Goal: Complete application form: Complete application form

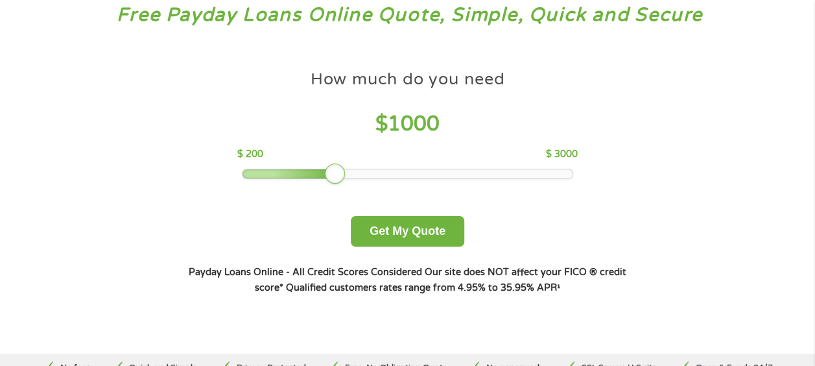
scroll to position [104, 0]
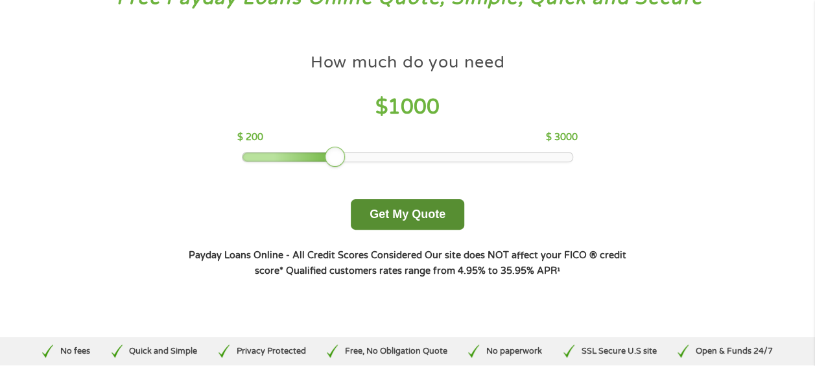
click at [424, 214] on button "Get My Quote" at bounding box center [408, 214] width 114 height 30
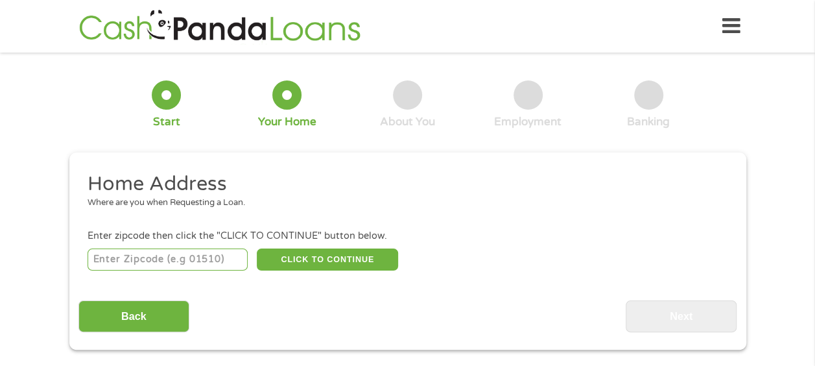
click at [227, 258] on input "number" at bounding box center [168, 259] width 160 height 22
type input "31510"
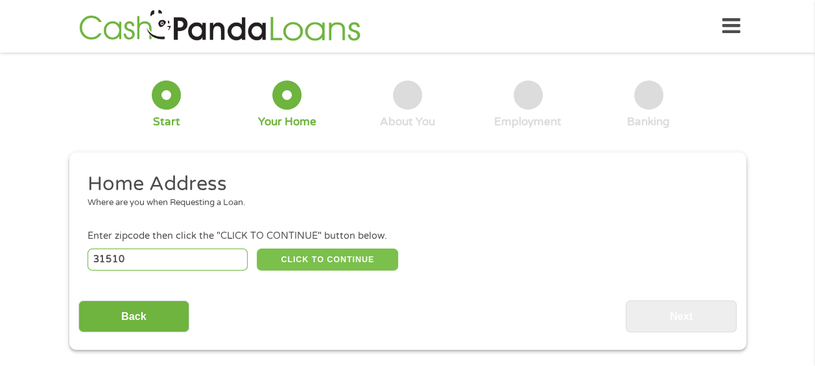
click at [311, 253] on button "CLICK TO CONTINUE" at bounding box center [327, 259] width 141 height 22
type input "31510"
type input "[PERSON_NAME]"
select select "[US_STATE]"
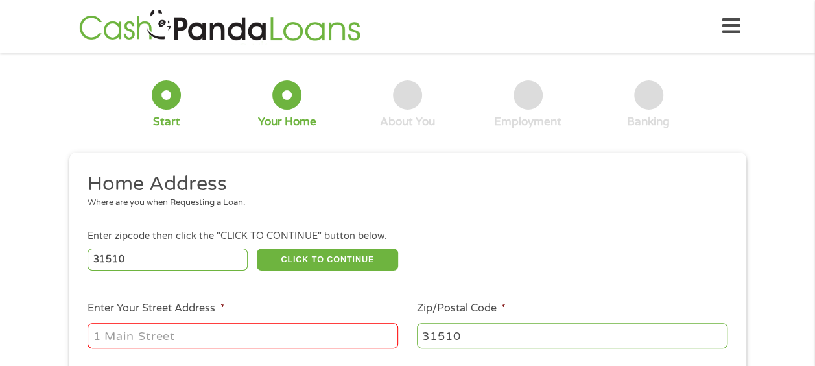
click at [276, 338] on input "Enter Your Street Address *" at bounding box center [243, 335] width 311 height 25
type input "[STREET_ADDRESS][PERSON_NAME]"
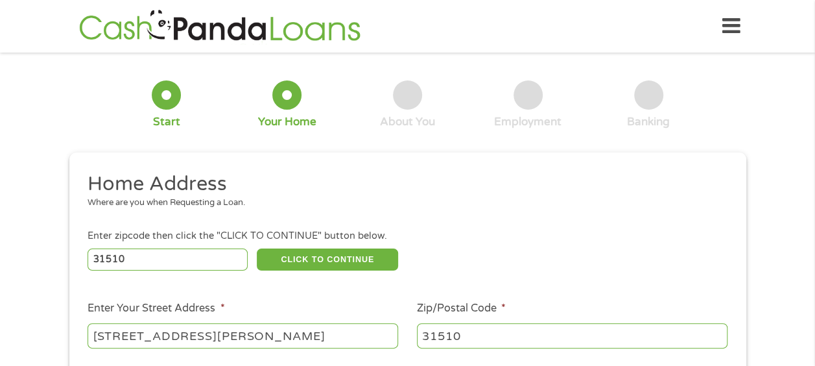
click at [484, 272] on div "31510 CLICK TO CONTINUE Please recheck your Zipcode, it seems to be Incorrect" at bounding box center [408, 259] width 640 height 27
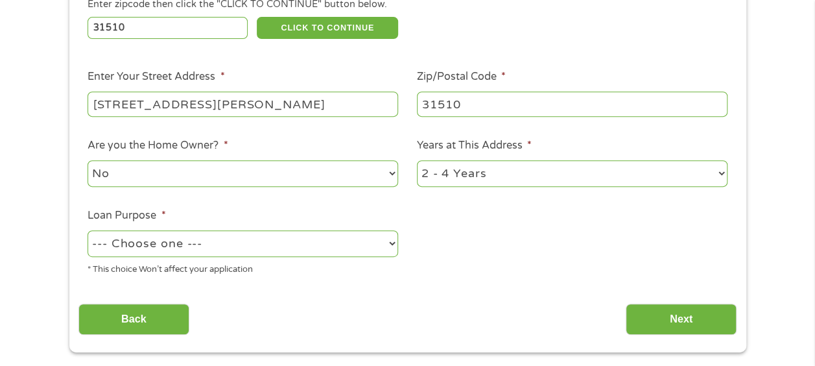
scroll to position [234, 0]
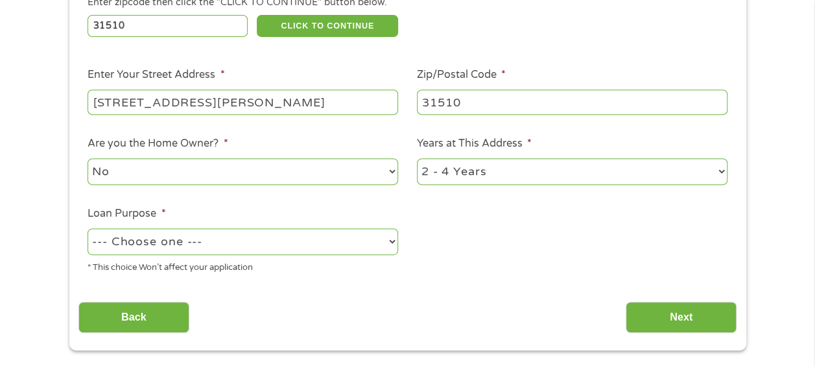
click at [367, 169] on select "No Yes" at bounding box center [243, 171] width 311 height 27
click at [490, 224] on ul "Home Address Where are you when Requesting a Loan. Enter zipcode then click the…" at bounding box center [407, 111] width 658 height 346
click at [606, 170] on select "1 Year or less 1 - 2 Years 2 - 4 Years Over 4 Years" at bounding box center [572, 171] width 311 height 27
select select "60months"
click at [417, 159] on select "1 Year or less 1 - 2 Years 2 - 4 Years Over 4 Years" at bounding box center [572, 171] width 311 height 27
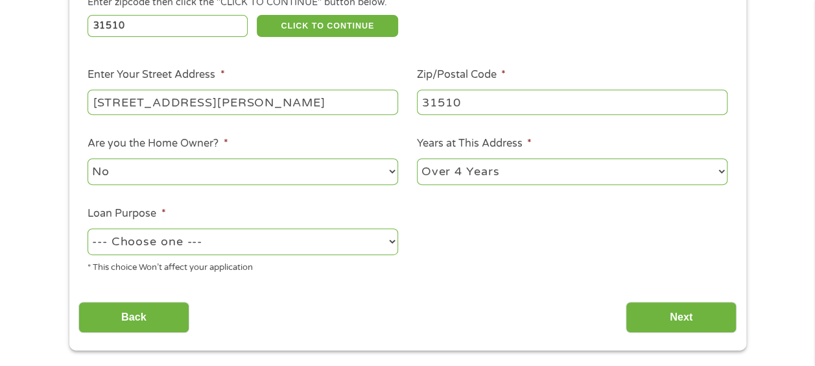
click at [347, 248] on select "--- Choose one --- Pay Bills Debt Consolidation Home Improvement Major Purchase…" at bounding box center [243, 241] width 311 height 27
select select "paybills"
click at [88, 229] on select "--- Choose one --- Pay Bills Debt Consolidation Home Improvement Major Purchase…" at bounding box center [243, 241] width 311 height 27
click at [668, 315] on input "Next" at bounding box center [681, 318] width 111 height 32
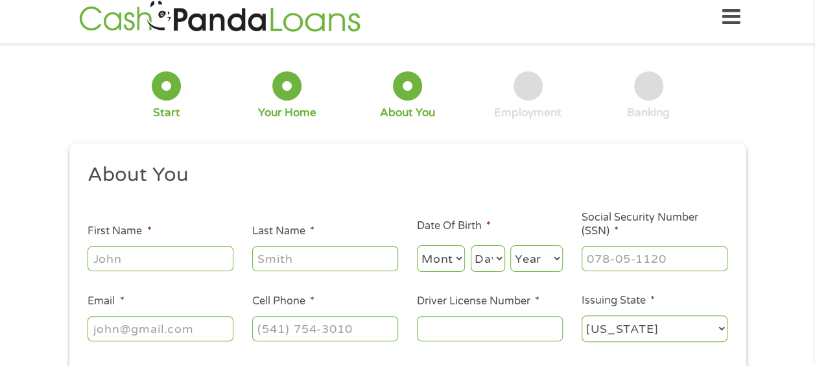
scroll to position [0, 0]
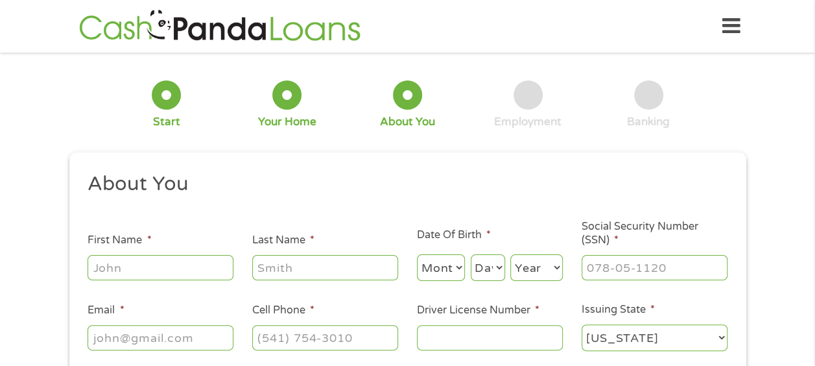
click at [193, 264] on input "First Name *" at bounding box center [161, 267] width 146 height 25
type input "[PERSON_NAME]"
select select "2"
select select "7"
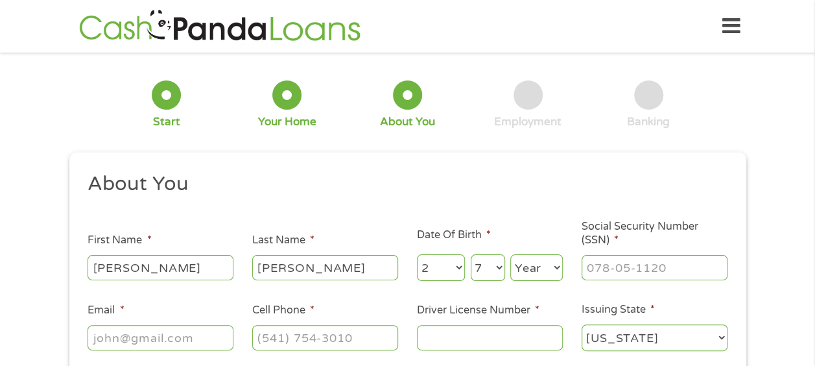
select select "1922"
type input "[EMAIL_ADDRESS][DOMAIN_NAME]"
type input "[PHONE_NUMBER]"
click at [461, 270] on select "Month 1 2 3 4 5 6 7 8 9 10 11 12" at bounding box center [441, 267] width 49 height 27
select select "5"
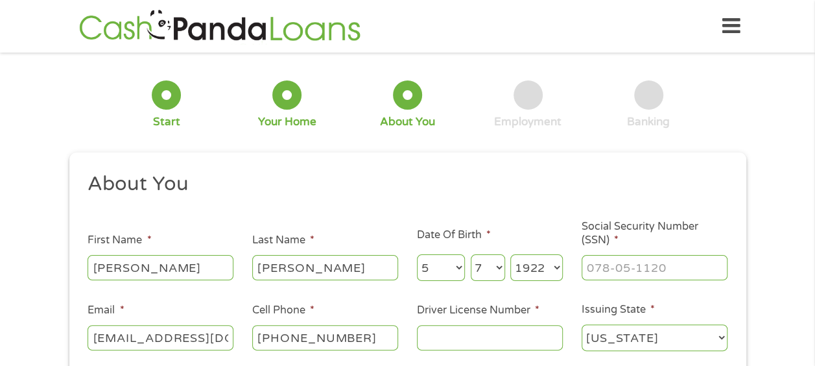
click at [417, 255] on select "Month 1 2 3 4 5 6 7 8 9 10 11 12" at bounding box center [441, 267] width 49 height 27
click at [492, 275] on select "Day 1 2 3 4 5 6 7 8 9 10 11 12 13 14 15 16 17 18 19 20 21 22 23 24 25 26 27 28 …" at bounding box center [488, 267] width 34 height 27
select select "26"
click at [471, 255] on select "Day 1 2 3 4 5 6 7 8 9 10 11 12 13 14 15 16 17 18 19 20 21 22 23 24 25 26 27 28 …" at bounding box center [488, 267] width 34 height 27
click at [556, 273] on select "Year [DATE] 2006 2005 2004 2003 2002 2001 2000 1999 1998 1997 1996 1995 1994 19…" at bounding box center [537, 267] width 53 height 27
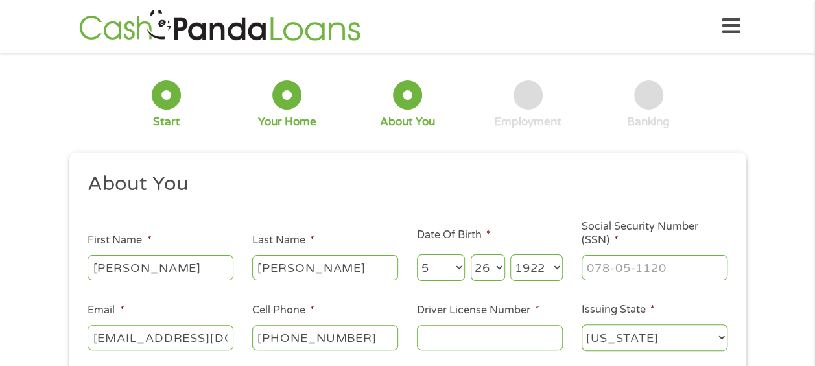
select select "1995"
click at [511, 255] on select "Year [DATE] 2006 2005 2004 2003 2002 2001 2000 1999 1998 1997 1996 1995 1994 19…" at bounding box center [537, 267] width 53 height 27
click at [619, 264] on input "___-__-____" at bounding box center [655, 267] width 146 height 25
type input "254-93-5124"
click at [526, 343] on input "Driver License Number *" at bounding box center [490, 337] width 146 height 25
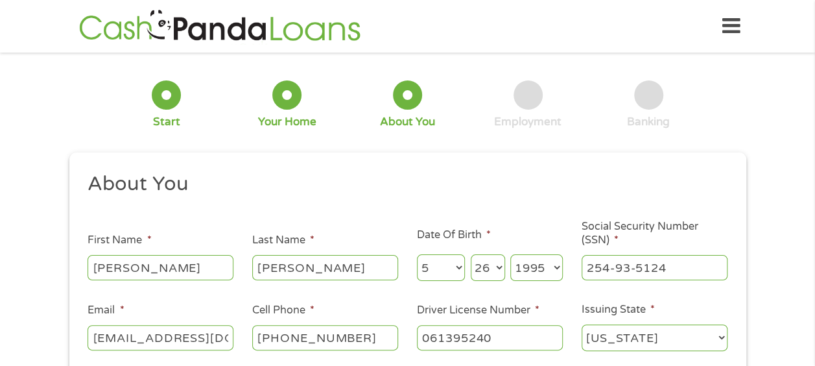
type input "061395240"
click at [775, 193] on div "1 Start 2 Your Home 3 About You 4 Employment 5 Banking 6 This field is hidden w…" at bounding box center [407, 245] width 815 height 367
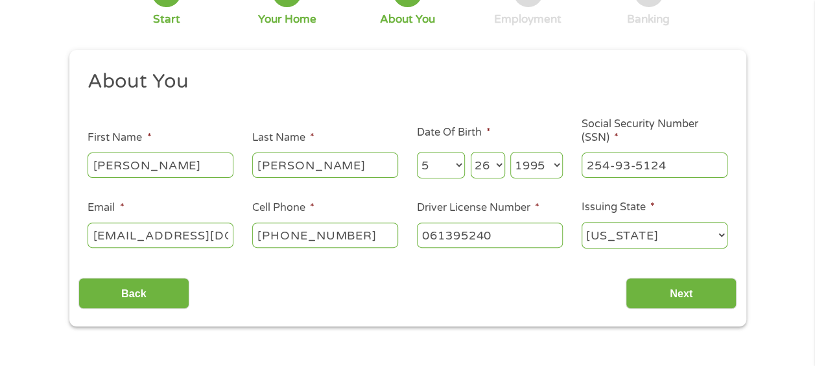
scroll to position [104, 0]
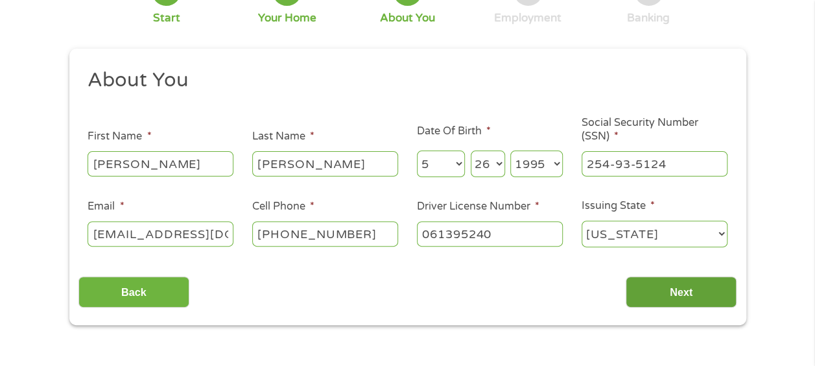
click at [704, 293] on input "Next" at bounding box center [681, 292] width 111 height 32
click at [704, 292] on input "Next" at bounding box center [681, 292] width 111 height 32
click at [691, 298] on input "Next" at bounding box center [681, 292] width 111 height 32
click at [651, 241] on select "[US_STATE] [US_STATE] [US_STATE] [US_STATE] [US_STATE] [US_STATE] [US_STATE] [U…" at bounding box center [655, 234] width 146 height 27
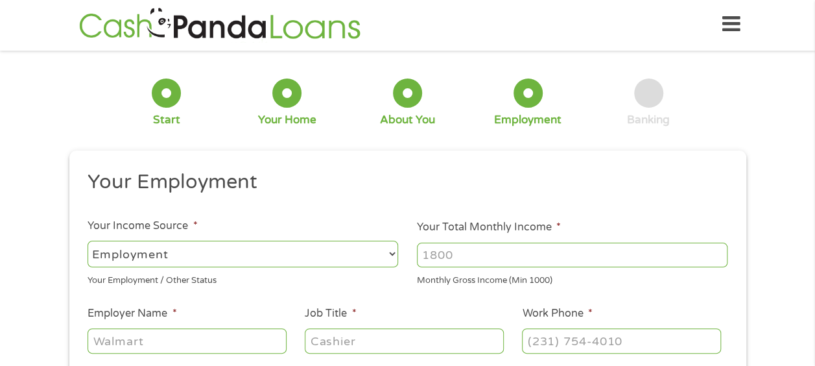
scroll to position [0, 0]
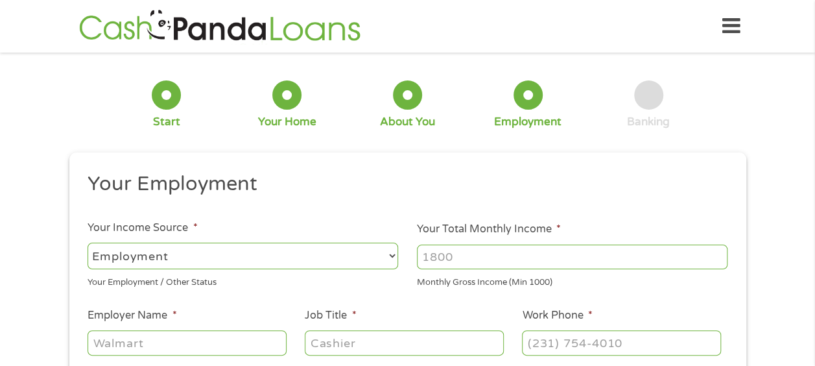
click at [304, 253] on select "--- Choose one --- Employment [DEMOGRAPHIC_DATA] Benefits" at bounding box center [243, 256] width 311 height 27
click at [88, 243] on select "--- Choose one --- Employment [DEMOGRAPHIC_DATA] Benefits" at bounding box center [243, 256] width 311 height 27
click at [481, 259] on input "Your Total Monthly Income *" at bounding box center [572, 257] width 311 height 25
type input "1200"
click at [158, 347] on input "Employer Name *" at bounding box center [187, 342] width 198 height 25
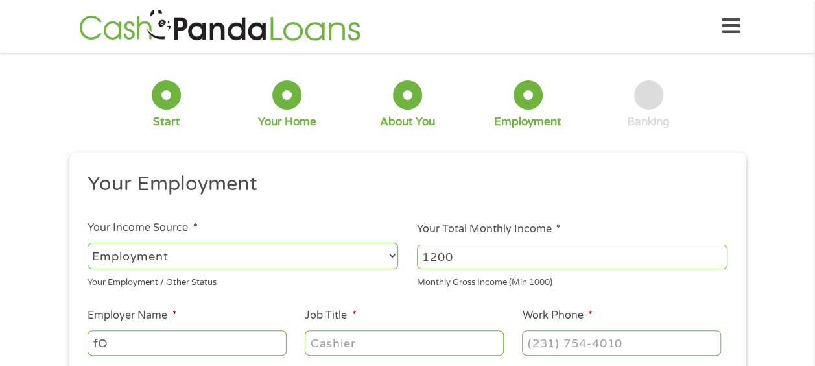
type input "f"
type input "Food Lion"
type input "Deli Associate"
type input "[PHONE_NUMBER]"
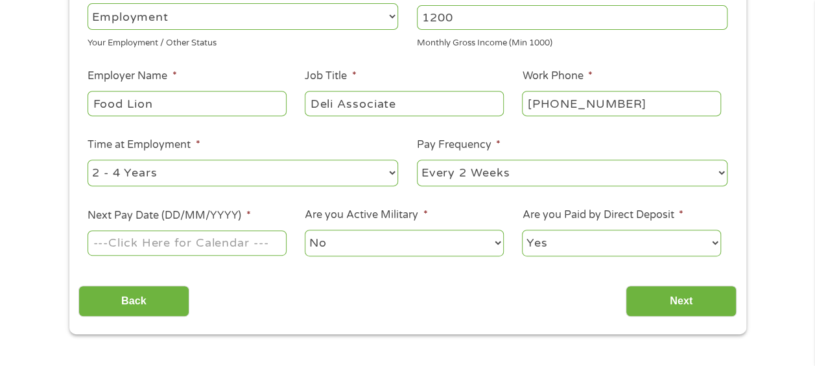
scroll to position [261, 0]
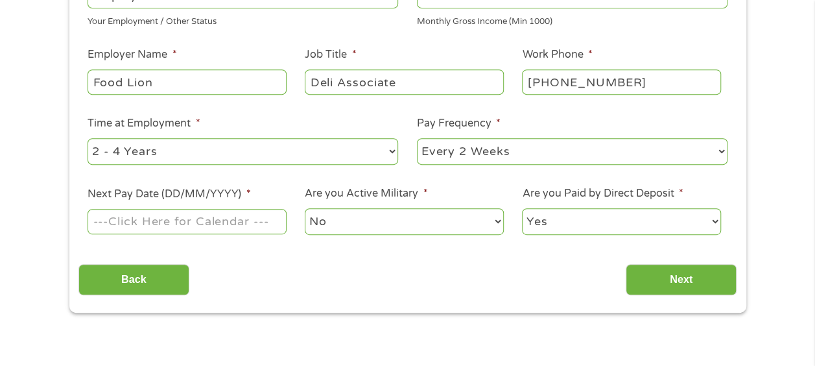
click at [366, 150] on select "--- Choose one --- 1 Year or less 1 - 2 Years 2 - 4 Years Over 4 Years" at bounding box center [243, 151] width 311 height 27
select select "60months"
click at [88, 138] on select "--- Choose one --- 1 Year or less 1 - 2 Years 2 - 4 Years Over 4 Years" at bounding box center [243, 151] width 311 height 27
click at [487, 156] on select "--- Choose one --- Every 2 Weeks Every Week Monthly Semi-Monthly" at bounding box center [572, 151] width 311 height 27
select select "weekly"
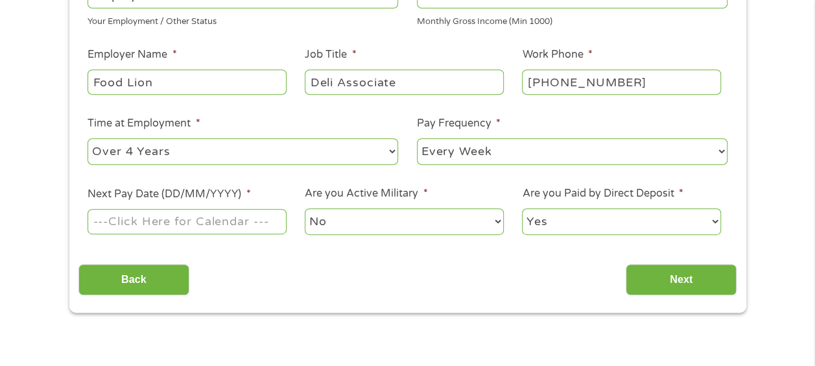
click at [417, 138] on select "--- Choose one --- Every 2 Weeks Every Week Monthly Semi-Monthly" at bounding box center [572, 151] width 311 height 27
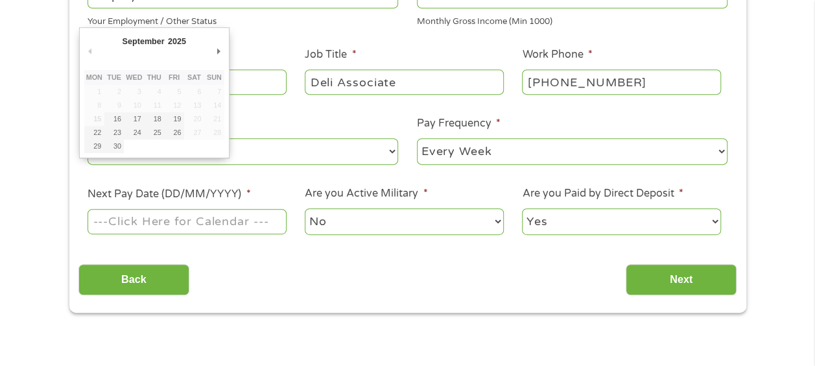
click at [222, 222] on input "Next Pay Date (DD/MM/YYYY) *" at bounding box center [187, 221] width 198 height 25
type input "[DATE]"
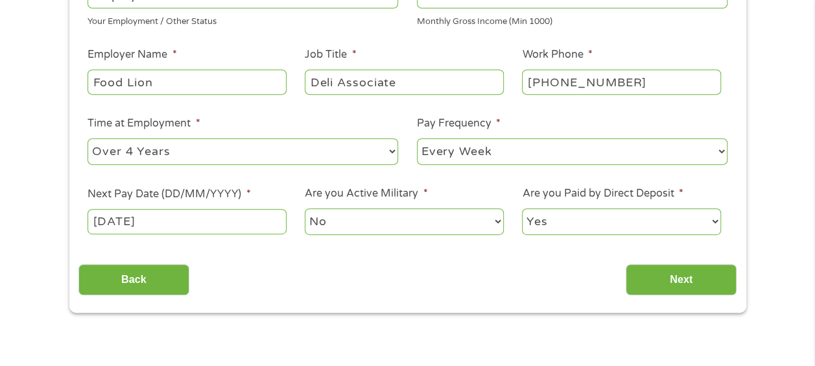
click at [604, 219] on select "Yes No" at bounding box center [621, 221] width 198 height 27
click at [693, 282] on input "Next" at bounding box center [681, 280] width 111 height 32
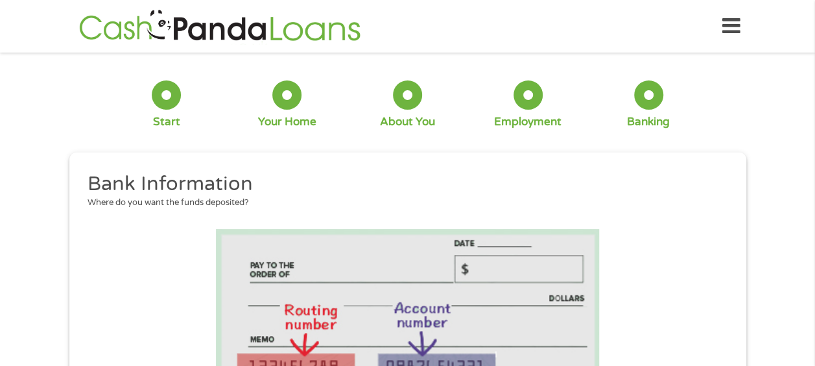
scroll to position [83, 5]
click at [693, 282] on li at bounding box center [407, 311] width 658 height 164
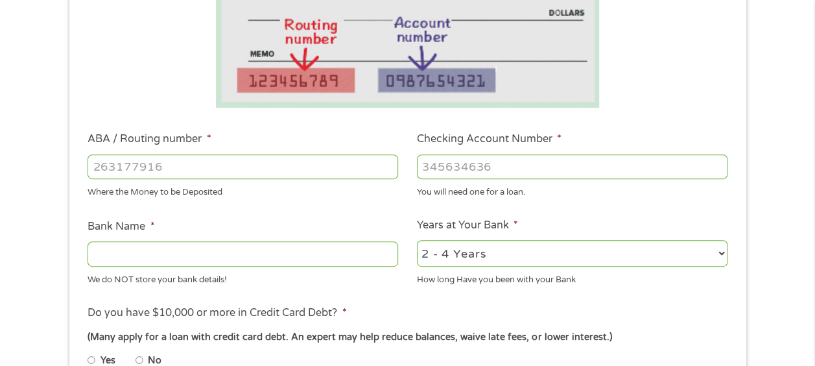
scroll to position [311, 0]
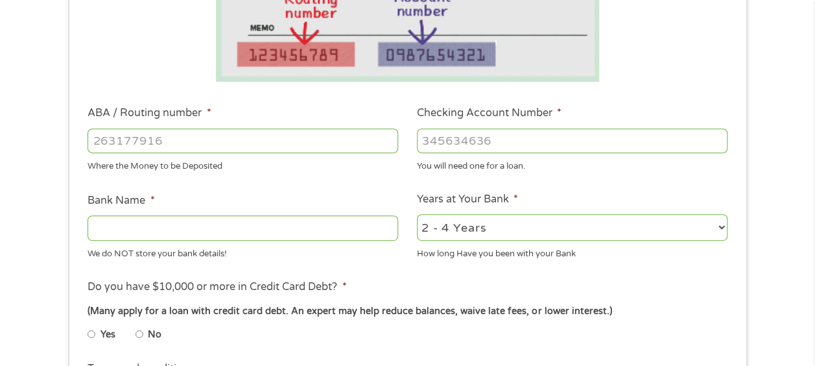
click at [327, 141] on input "ABA / Routing number *" at bounding box center [243, 140] width 311 height 25
type input "061211964"
type input "[PERSON_NAME] EXCHANGE BK TRUST"
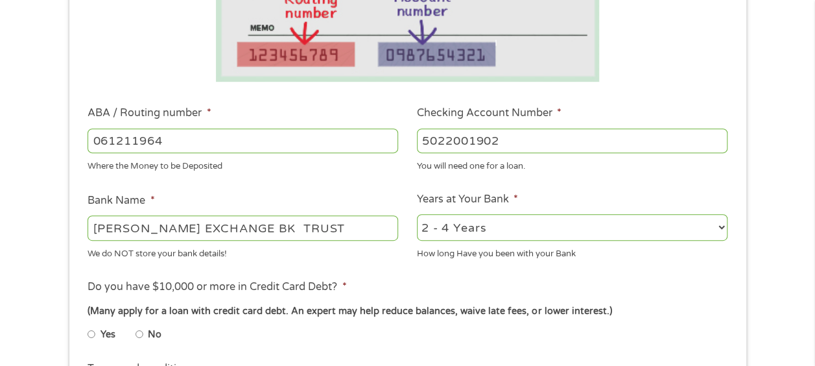
type input "5022001902"
type input "Pineland Bank"
click at [513, 230] on select "2 - 4 Years 6 - 12 Months 1 - 2 Years Over 4 Years" at bounding box center [572, 227] width 311 height 27
select select "60months"
click at [417, 215] on select "2 - 4 Years 6 - 12 Months 1 - 2 Years Over 4 Years" at bounding box center [572, 227] width 311 height 27
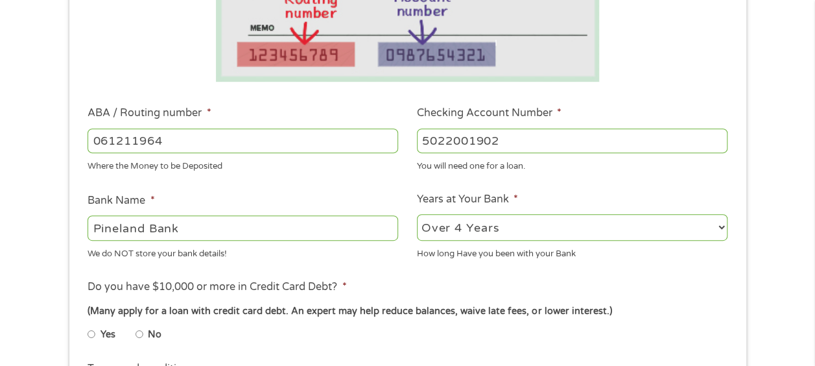
click at [407, 272] on ul "Bank Information Where do you want the funds deposited? ABA / Routing number * …" at bounding box center [407, 183] width 658 height 646
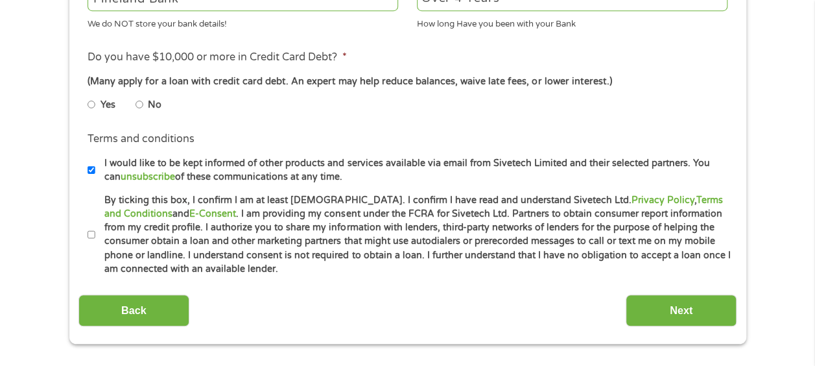
scroll to position [545, 0]
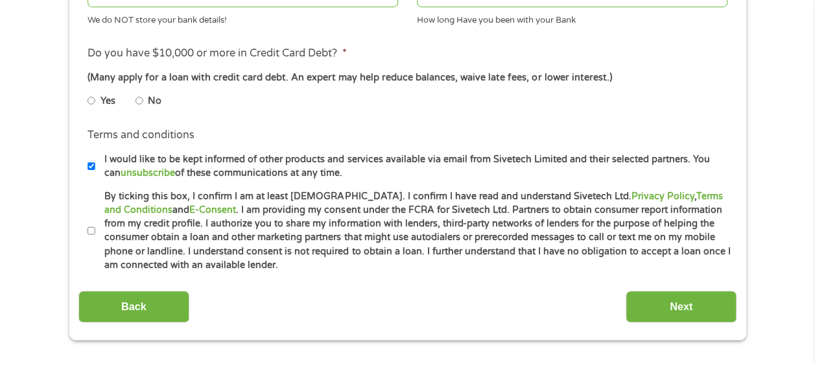
click at [140, 102] on input "No" at bounding box center [140, 100] width 8 height 21
radio input "true"
click at [89, 230] on input "By ticking this box, I confirm I am at least [DEMOGRAPHIC_DATA]. I confirm I ha…" at bounding box center [92, 231] width 8 height 21
checkbox input "true"
click at [680, 309] on input "Next" at bounding box center [681, 307] width 111 height 32
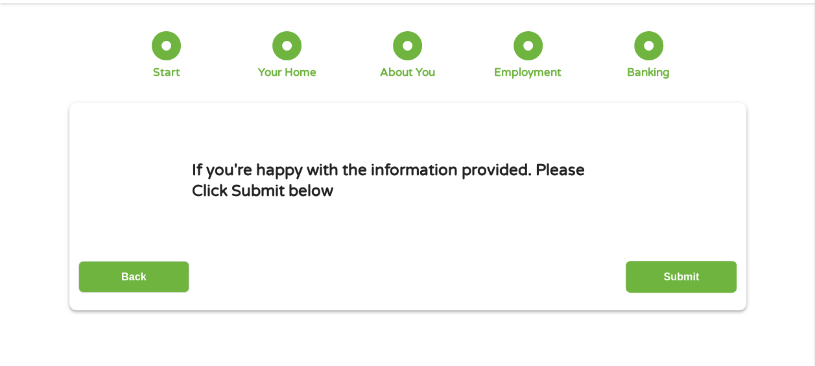
scroll to position [0, 0]
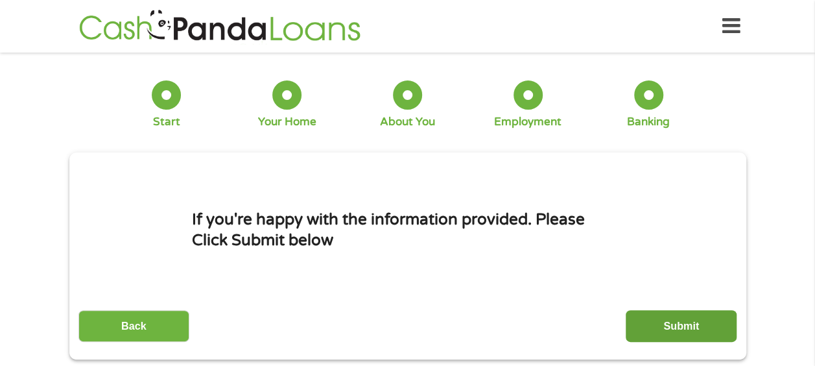
click at [686, 323] on input "Submit" at bounding box center [681, 326] width 111 height 32
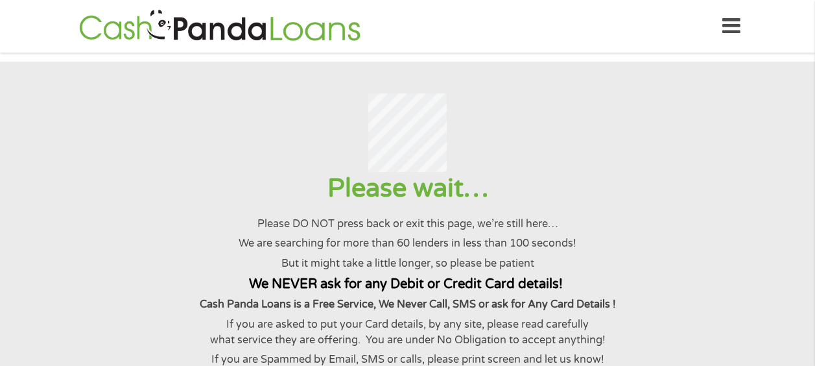
click at [680, 223] on div "Please wait… Please DO NOT press back or exit this page, we’re still here… We a…" at bounding box center [408, 269] width 784 height 195
